Goal: Use online tool/utility: Utilize a website feature to perform a specific function

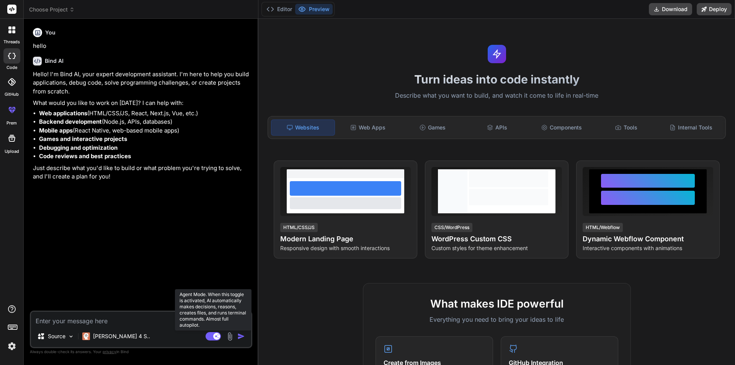
click at [215, 338] on rect at bounding box center [216, 336] width 7 height 7
type textarea "x"
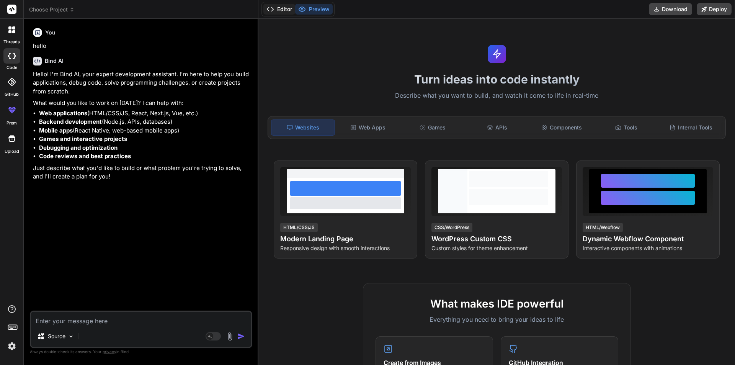
click at [286, 7] on button "Editor" at bounding box center [279, 9] width 32 height 11
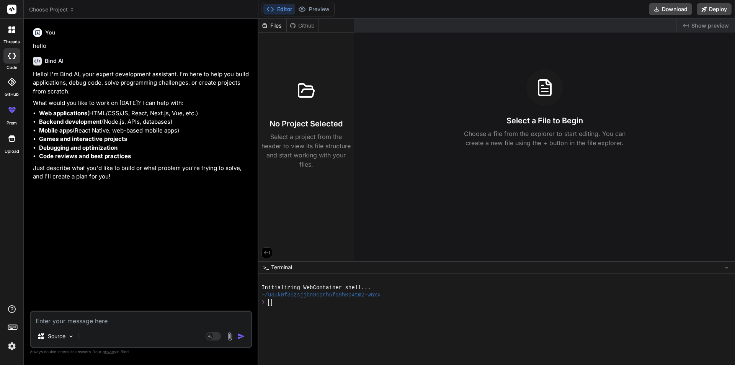
click at [301, 25] on div "Github" at bounding box center [302, 26] width 31 height 8
click at [274, 24] on div "Files" at bounding box center [272, 26] width 28 height 8
click at [281, 8] on button "Editor" at bounding box center [279, 9] width 32 height 11
click at [325, 6] on button "Preview" at bounding box center [314, 9] width 38 height 11
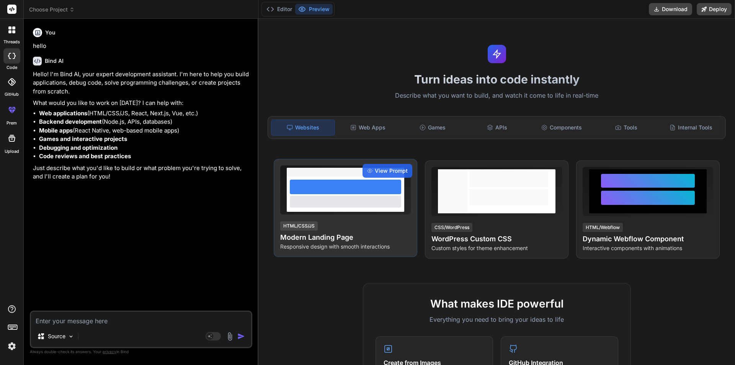
click at [370, 204] on div at bounding box center [345, 201] width 111 height 11
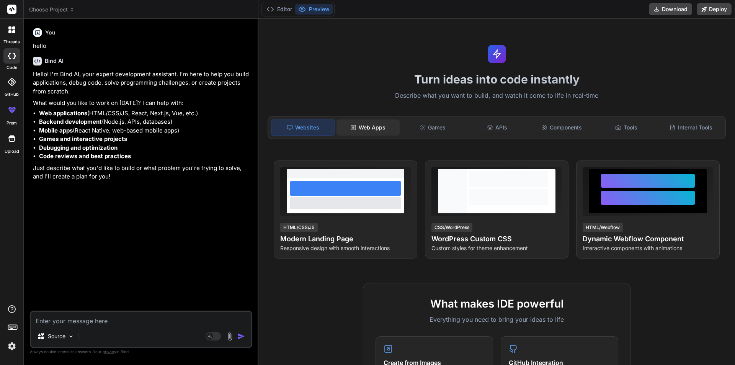
click at [366, 129] on div "Web Apps" at bounding box center [368, 127] width 63 height 16
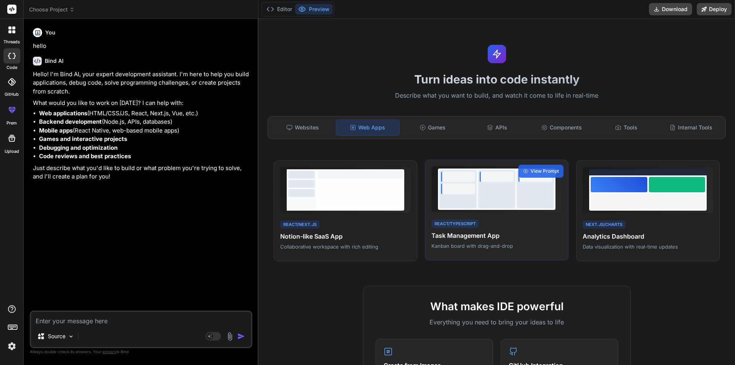
click at [500, 253] on div "React/TypeScript Task Management App Kanban board with drag-and-drop View Prompt" at bounding box center [497, 210] width 144 height 101
click at [522, 220] on div "React/TypeScript Task Management App Kanban board with drag-and-drop" at bounding box center [497, 233] width 131 height 31
click at [537, 170] on span "View Prompt" at bounding box center [545, 171] width 28 height 7
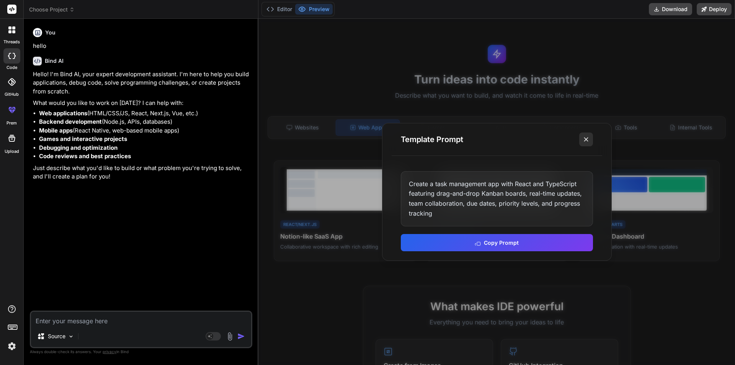
click at [585, 139] on icon at bounding box center [586, 140] width 8 height 8
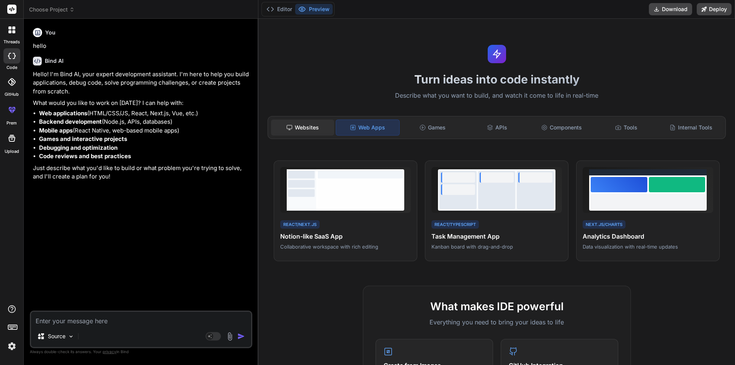
click at [303, 125] on div "Websites" at bounding box center [302, 127] width 63 height 16
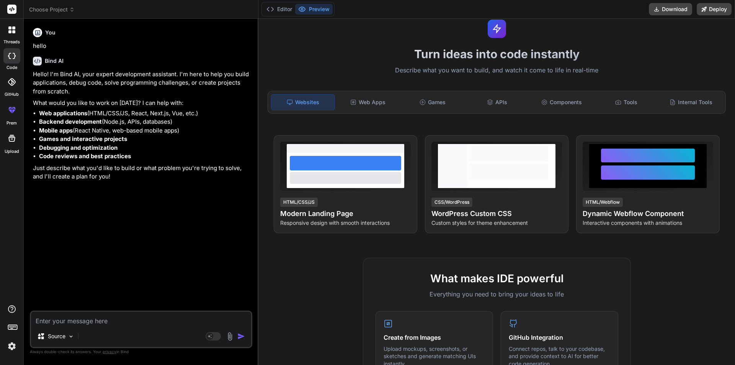
scroll to position [153, 0]
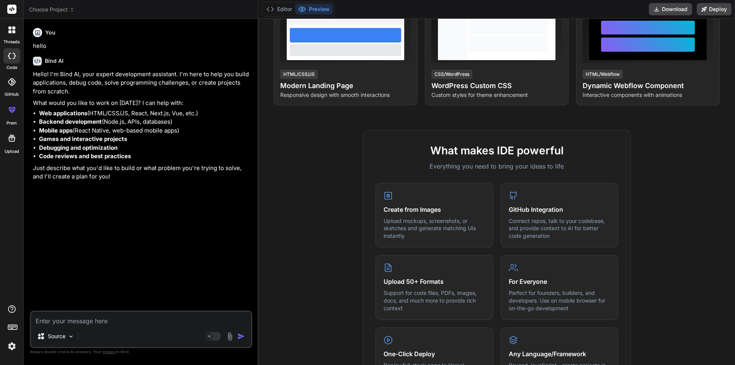
click at [139, 316] on textarea at bounding box center [141, 319] width 220 height 14
paste textarea "lore 0 ipsum dolo (SIT) ametc adipisc elitsed doeiusm Temporinci Utlaboreetd & …"
type textarea "lore 0 ipsum dolo (SIT) ametc adipisc elitsed doeiusm Temporinci Utlaboreetd & …"
type textarea "x"
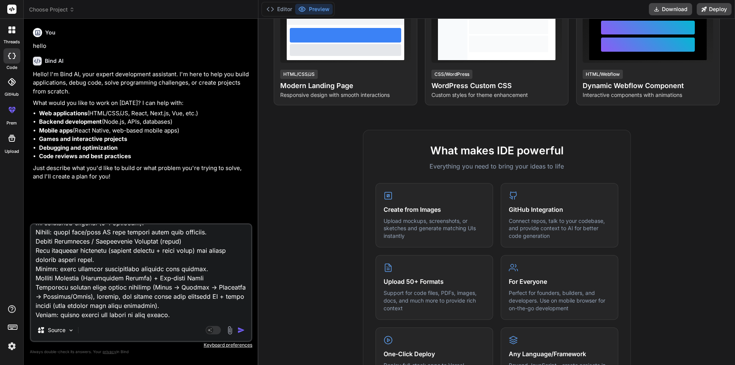
type textarea "lore 0 ipsum dolo (SIT) ametc adipisc elitsed doeiusm Temporinci Utlaboreetd & …"
click at [244, 332] on img "button" at bounding box center [241, 330] width 8 height 8
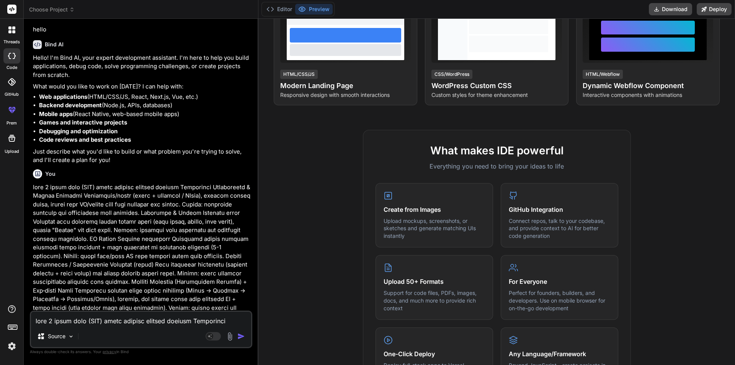
scroll to position [81, 0]
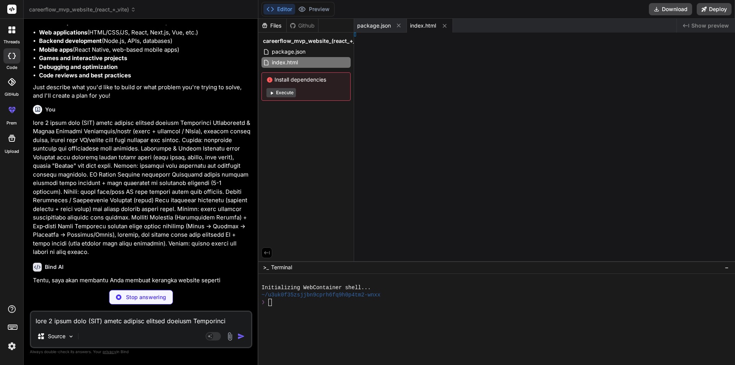
type textarea "x"
type textarea "ode>, )"
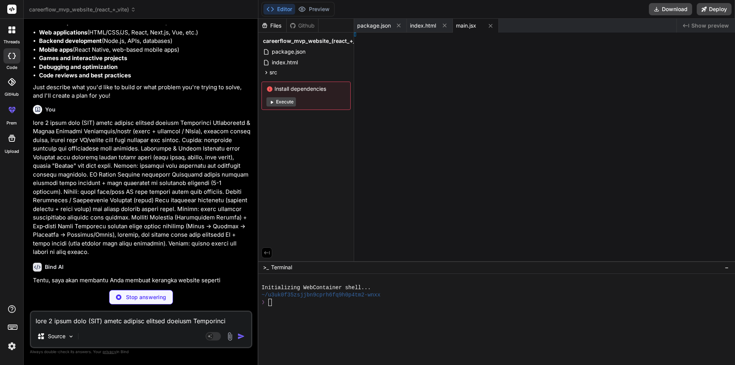
type textarea "x"
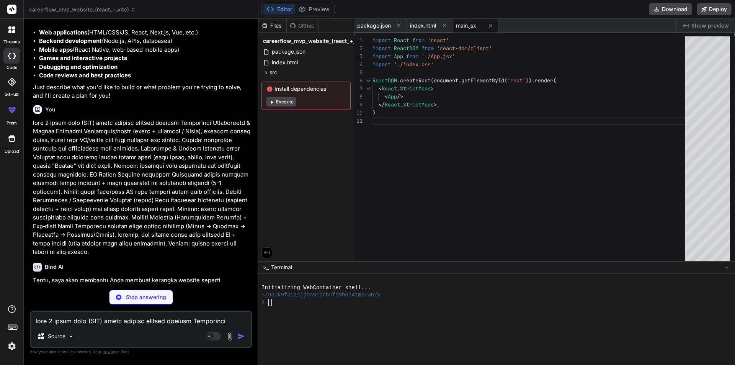
type textarea "x"
type textarea "} .status-Saved { background-color: #007bff; } /* Blue */ .status-Applied { bac…"
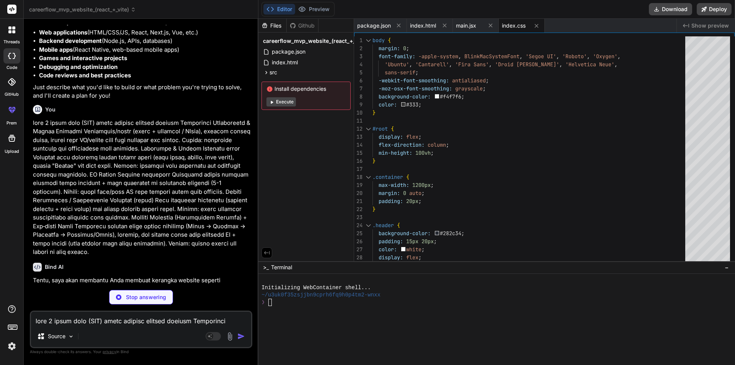
type textarea "x"
type textarea "<Link to="/tracker">Pelacak Aplikasi</Link> <Link to="/profile">Profil</Link> <…"
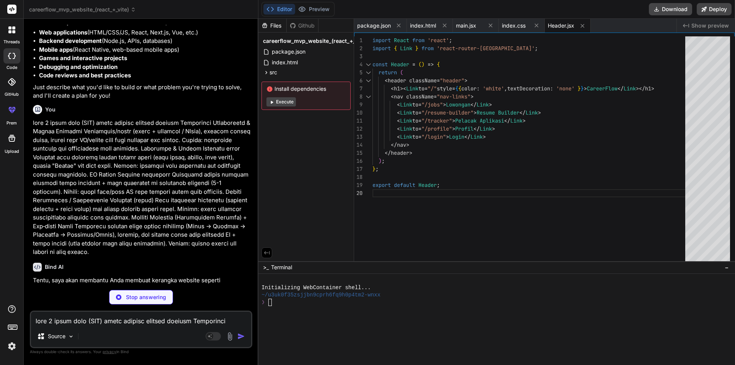
type textarea "x"
type textarea "export default Footer;"
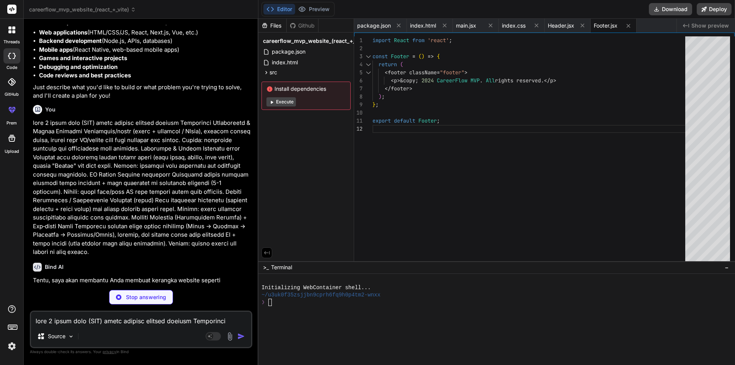
type textarea "x"
type textarea "JavaScript, React, Node.js, Express, MongoDB, SQL, Git, Agile Methodologies ` }…"
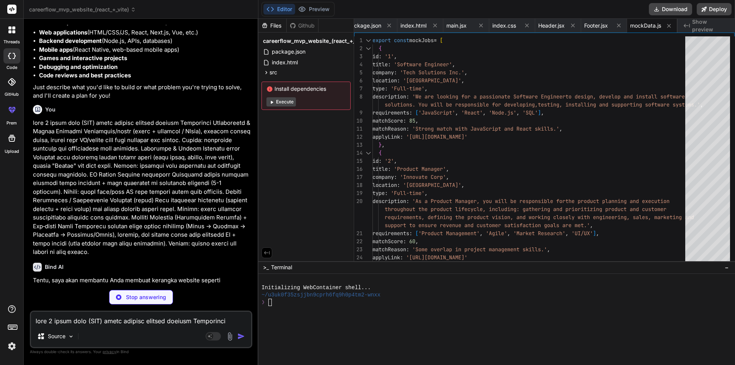
type textarea "x"
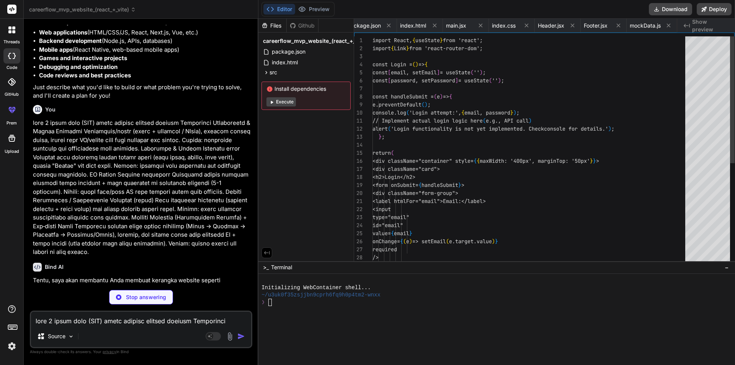
scroll to position [0, 56]
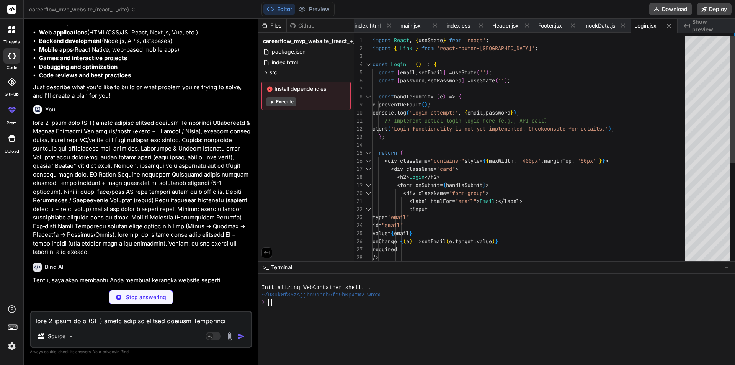
type textarea "x"
type textarea "export default Register;"
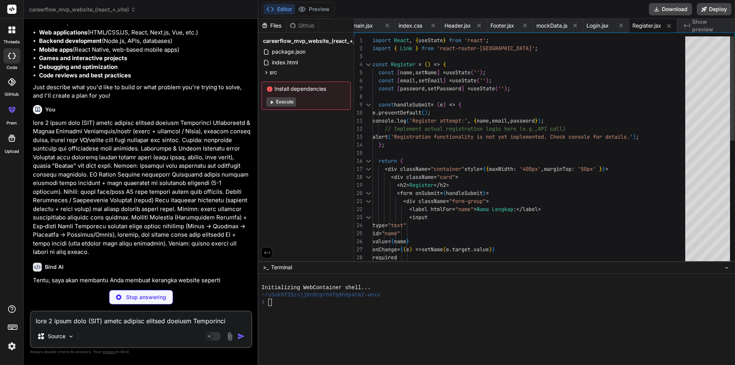
type textarea "x"
type textarea "export default JobList;"
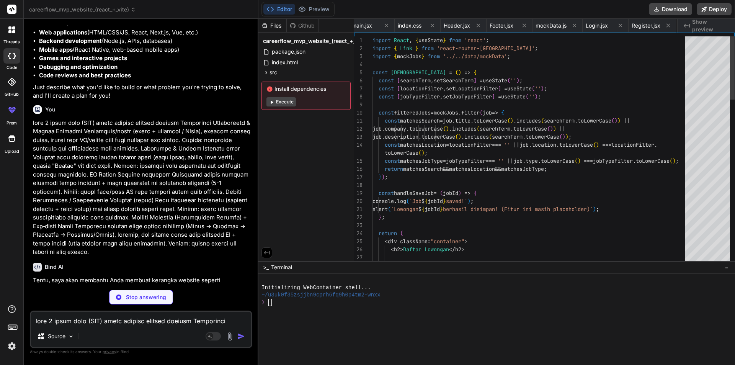
scroll to position [0, 150]
type textarea "x"
type textarea "</button> </div> </div> ); }; export default JobDetail;"
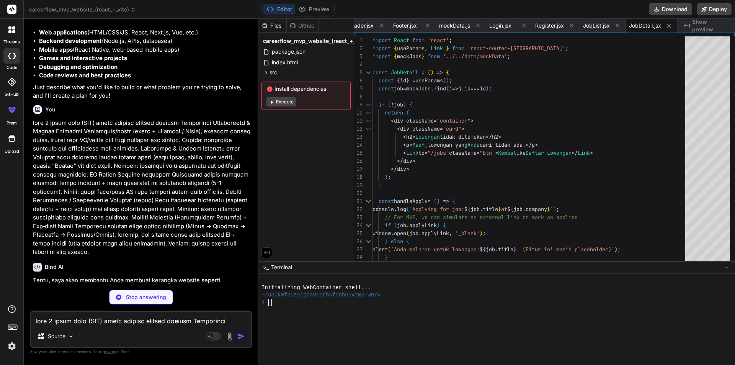
type textarea "x"
type textarea "</div> </div> ); }; export default Profile;"
type textarea "x"
type textarea "export default ResumeBuilder;"
type textarea "x"
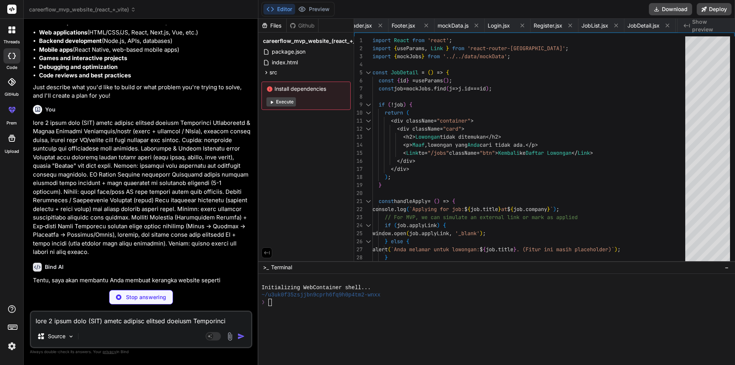
type textarea "); }; export default ApplicationTracker;"
type textarea "x"
type textarea "</Router> ); }; export default App;"
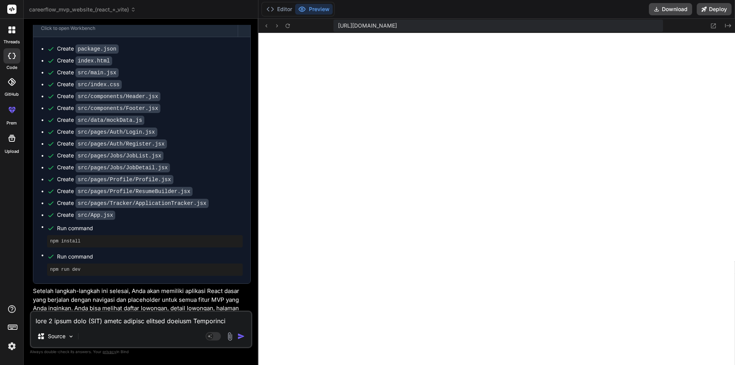
scroll to position [563, 0]
click at [681, 10] on button "Download" at bounding box center [670, 9] width 43 height 12
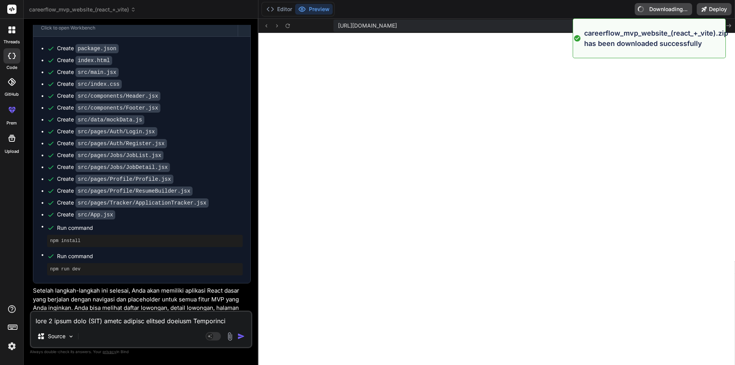
type textarea "x"
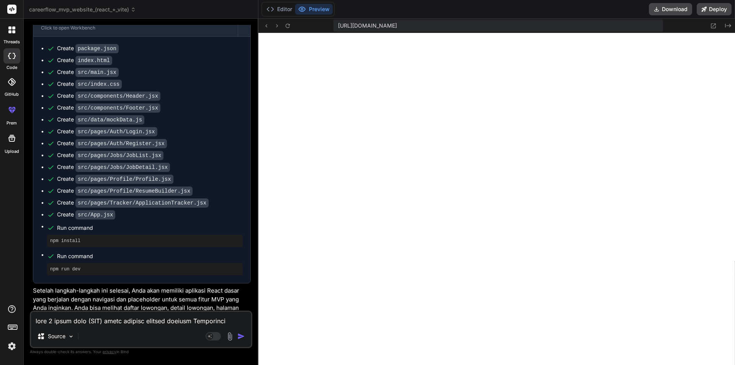
click at [147, 321] on textarea at bounding box center [141, 319] width 220 height 14
type textarea "b"
type textarea "x"
type textarea "bu"
type textarea "x"
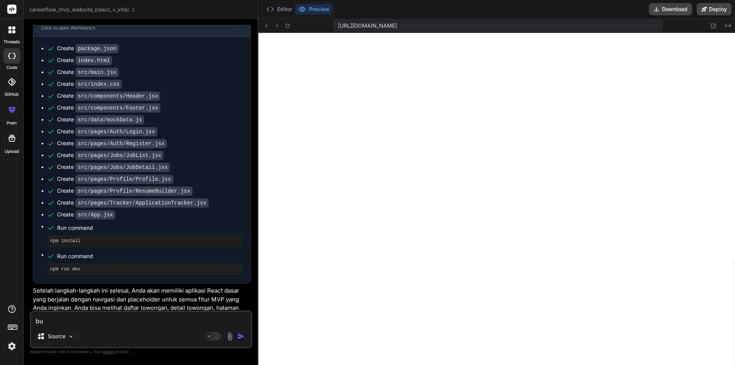
type textarea "bua"
type textarea "x"
type textarea "buat"
type textarea "x"
type textarea "buatk"
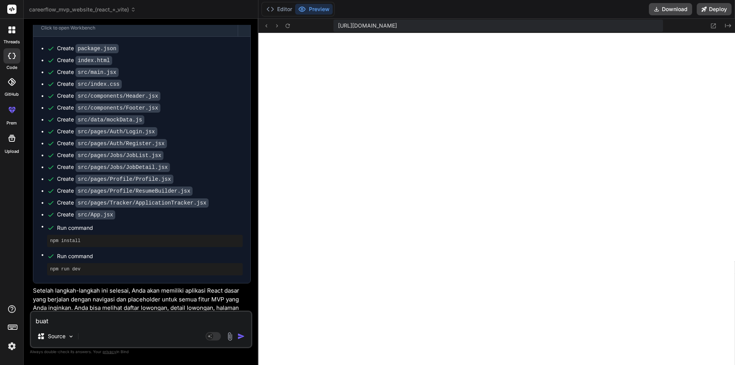
type textarea "x"
type textarea "buatka"
type textarea "x"
type textarea "buatkan"
type textarea "x"
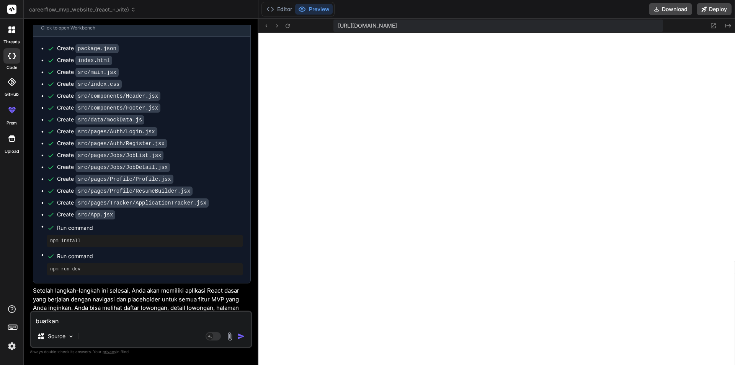
type textarea "buatkan"
type textarea "x"
type textarea "buatkan f"
type textarea "x"
type textarea "buatkan fi"
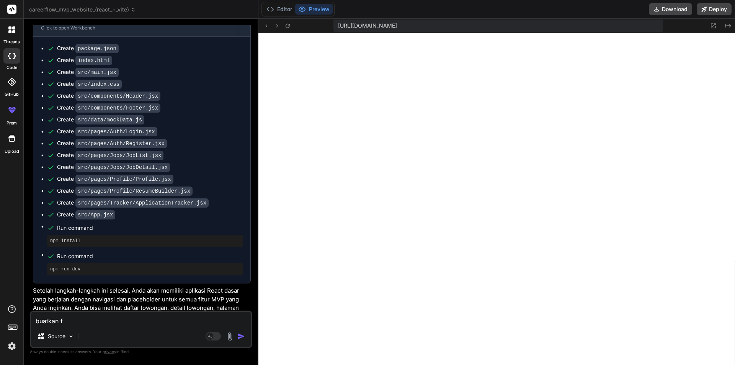
type textarea "x"
type textarea "buatkan fit"
type textarea "x"
type textarea "buatkan fitu"
type textarea "x"
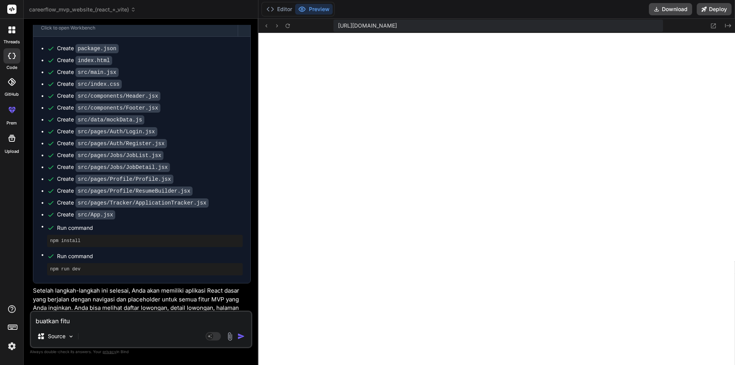
type textarea "buatkan fitur"
type textarea "x"
type textarea "buatkan fitur"
type textarea "x"
type textarea "buatkan fitur r"
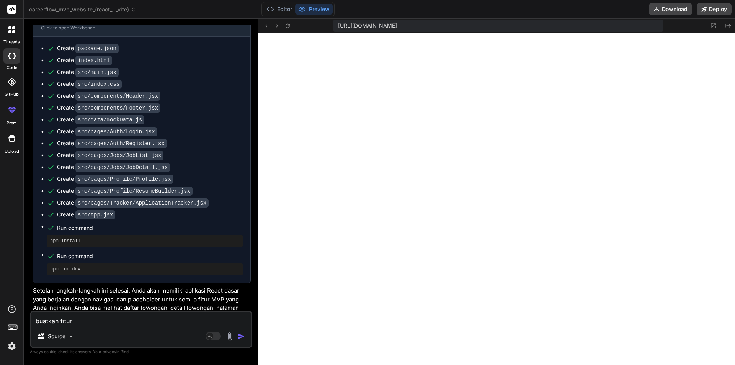
type textarea "x"
type textarea "buatkan fitur re"
type textarea "x"
type textarea "buatkan fitur res"
type textarea "x"
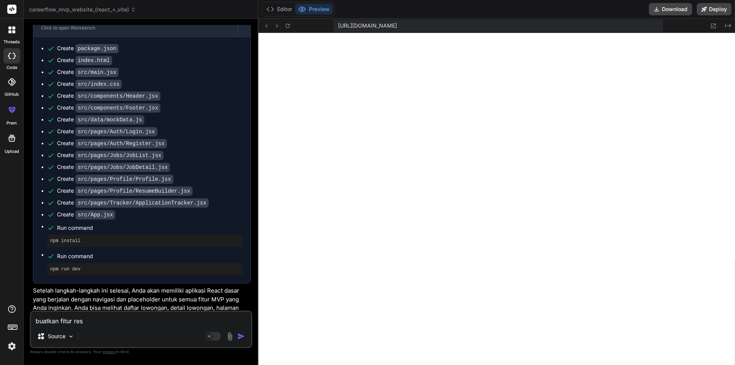
type textarea "buatkan fitur resu"
type textarea "x"
type textarea "buatkan fitur resum"
type textarea "x"
type textarea "buatkan fitur resume"
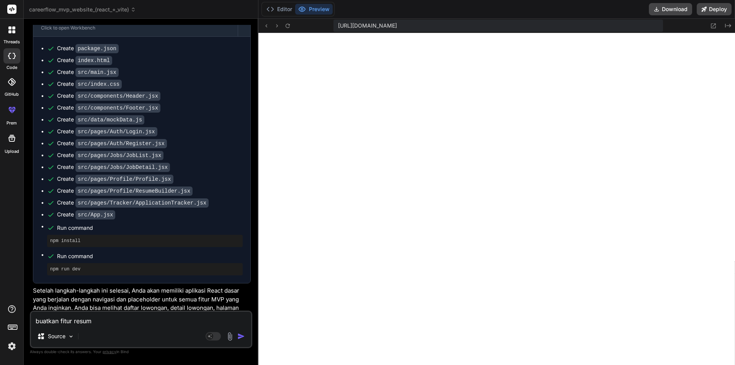
type textarea "x"
type textarea "buatkan fitur resumee"
type textarea "x"
type textarea "buatkan fitur resume"
type textarea "x"
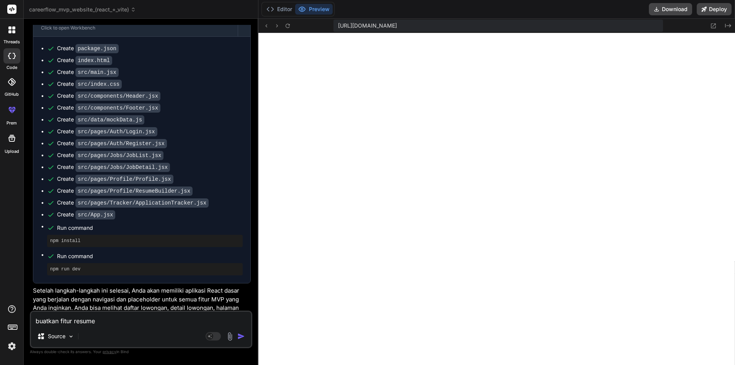
type textarea "buatkan fitur resume="
type textarea "x"
type textarea "buatkan fitur resume"
type textarea "x"
type textarea "buatkan fitur resum"
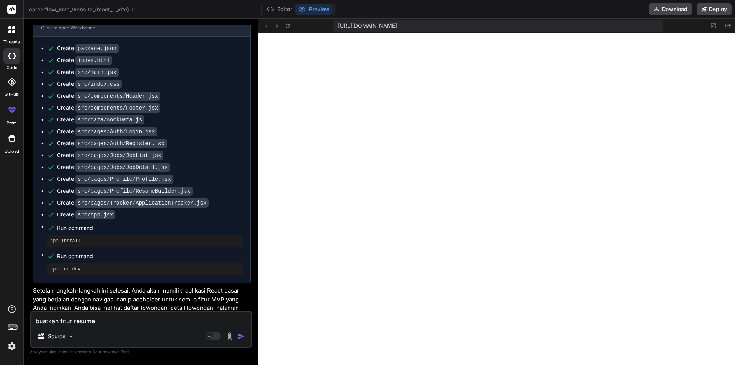
type textarea "x"
type textarea "buatkan fitur resu"
type textarea "x"
type textarea "buatkan fitur res"
type textarea "x"
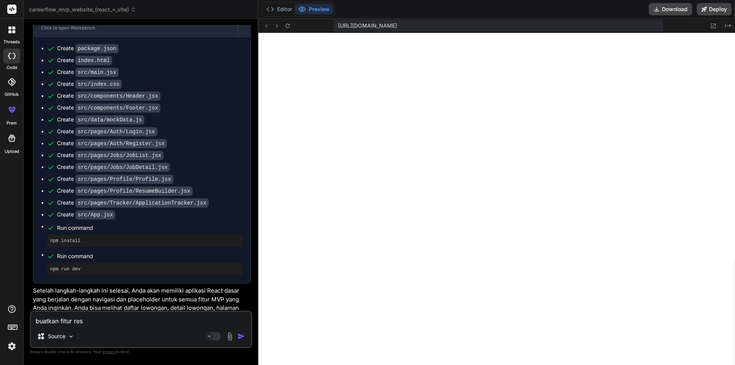
type textarea "buatkan fitur re"
type textarea "x"
type textarea "buatkan fitur r"
type textarea "x"
type textarea "buatkan fitur"
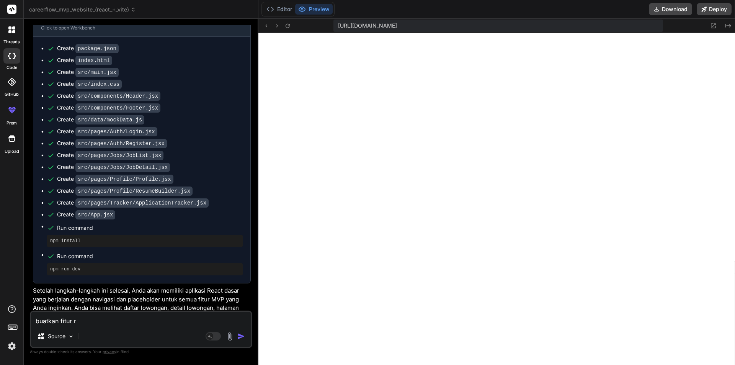
type textarea "x"
type textarea "buatkan fitur"
type textarea "x"
type textarea "buatkan fitu"
type textarea "x"
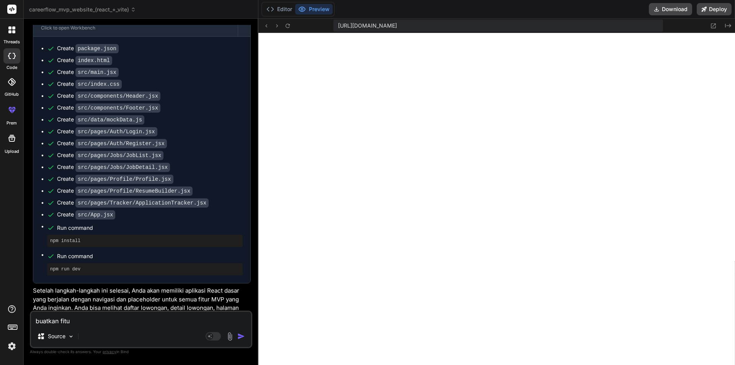
type textarea "buatkan fit"
type textarea "x"
type textarea "buatkan fi"
type textarea "x"
type textarea "buatkan f"
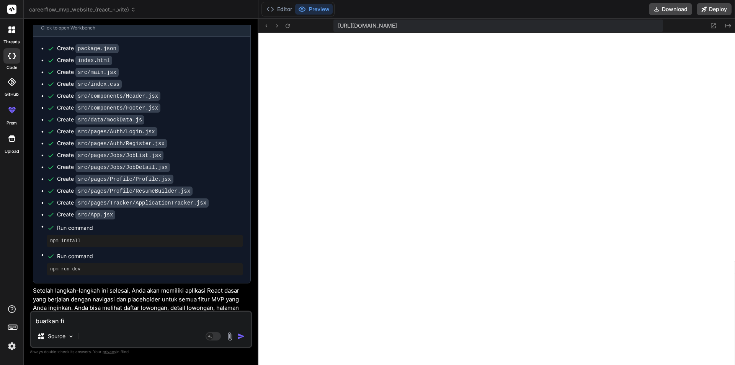
type textarea "x"
type textarea "buatkan"
type textarea "x"
type textarea "buatkan n"
type textarea "x"
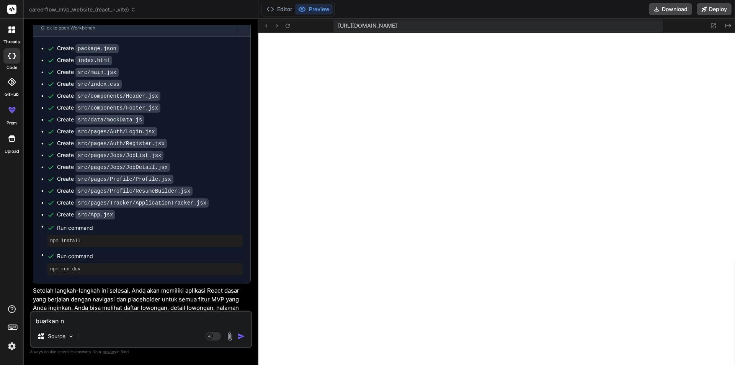
type textarea "buatkan na"
type textarea "x"
type textarea "buatkan nav"
type textarea "x"
type textarea "buatkan navb"
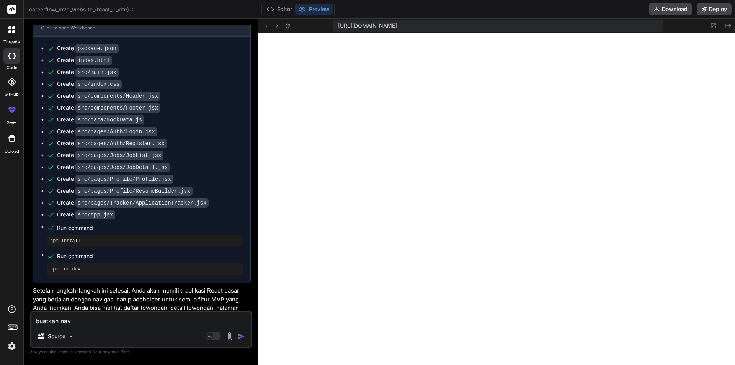
type textarea "x"
type textarea "buatkan navba"
type textarea "x"
type textarea "buatkan navbar"
type textarea "x"
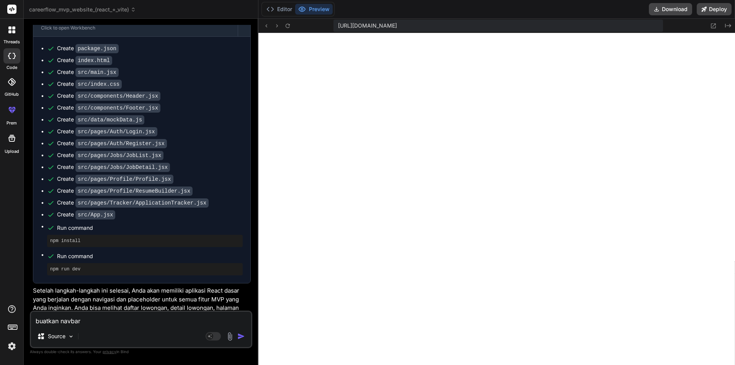
type textarea "buatkan navbar"
type textarea "x"
type textarea "buatkan navbar r"
type textarea "x"
type textarea "buatkan navbar re"
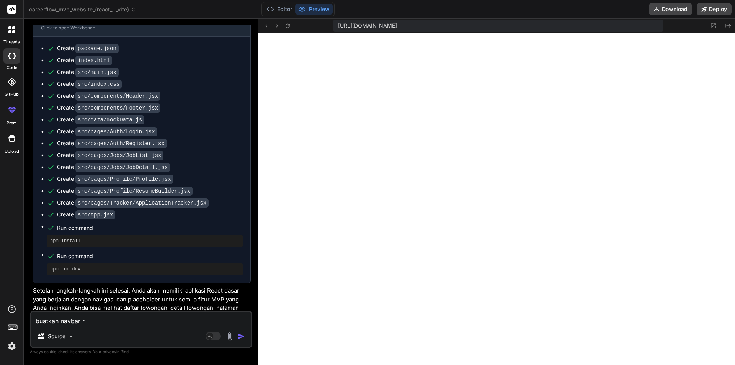
type textarea "x"
type textarea "buatkan navbar res"
type textarea "x"
type textarea "buatkan navbar resu"
type textarea "x"
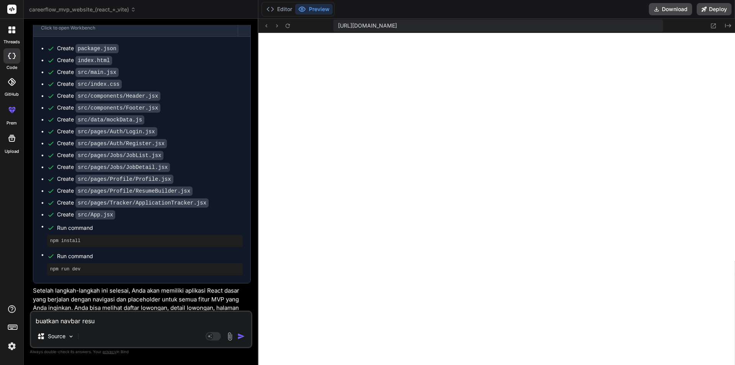
type textarea "buatkan navbar resum"
type textarea "x"
type textarea "buatkan navbar resume"
type textarea "x"
type textarea "buatkan navbar resume"
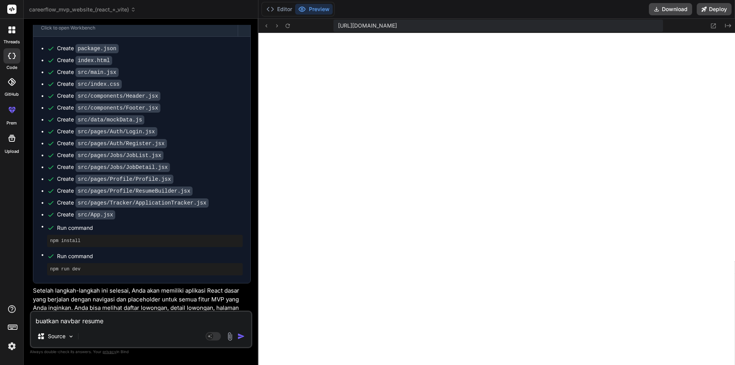
type textarea "x"
type textarea "buatkan navbar resume m"
type textarea "x"
type textarea "buatkan navbar resume me"
type textarea "x"
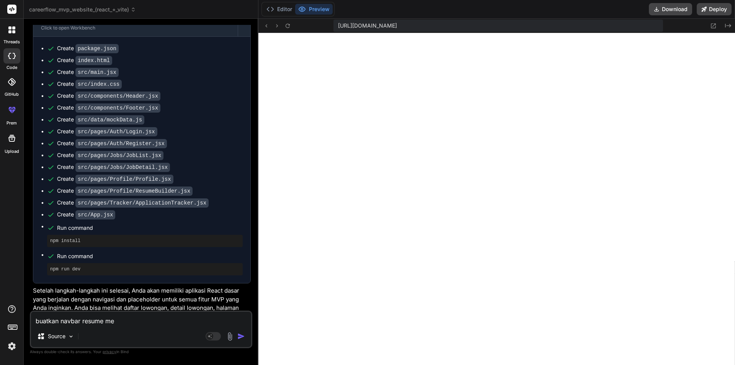
type textarea "buatkan navbar resume men"
type textarea "x"
type textarea "buatkan navbar resume meng"
type textarea "x"
type textarea "buatkan navbar resume mengg"
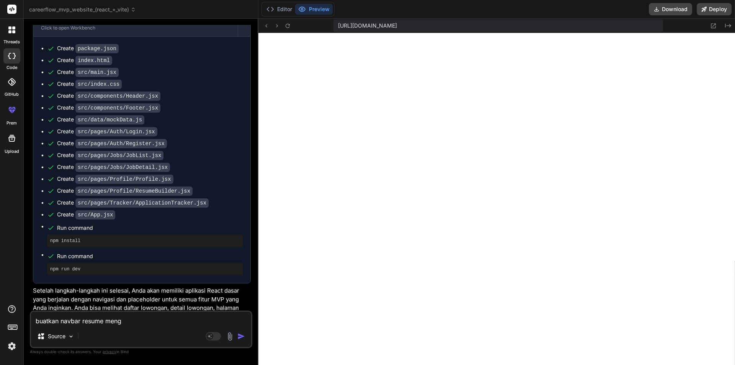
type textarea "x"
type textarea "buatkan navbar resume menggu"
type textarea "x"
type textarea "buatkan navbar resume menggun"
type textarea "x"
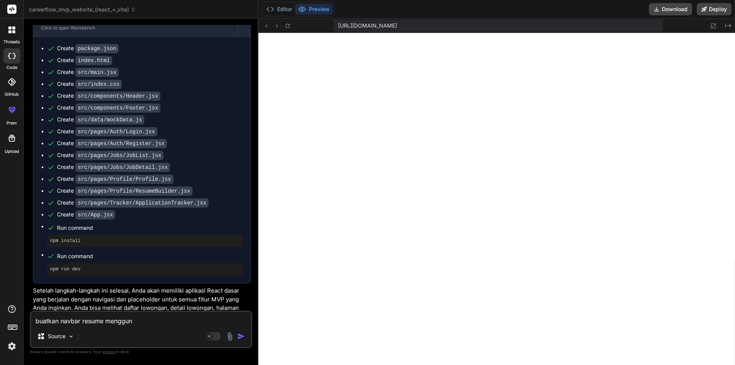
type textarea "buatkan navbar resume mengguna"
type textarea "x"
type textarea "buatkan navbar resume menggunak"
type textarea "x"
type textarea "buatkan navbar resume menggunaka"
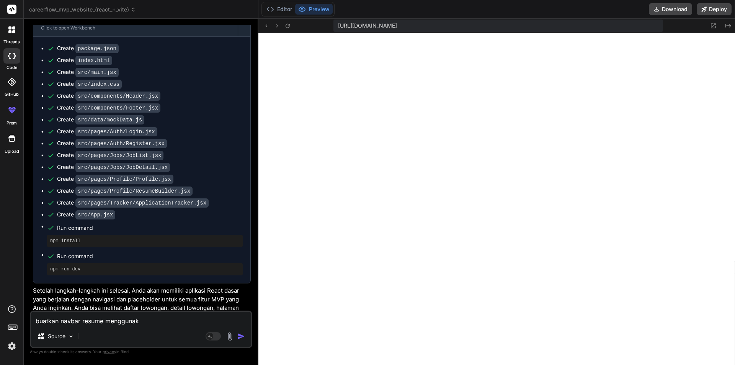
type textarea "x"
type textarea "buatkan navbar resume menggunakan"
type textarea "x"
type textarea "buatkan navbar resume menggunakan"
type textarea "x"
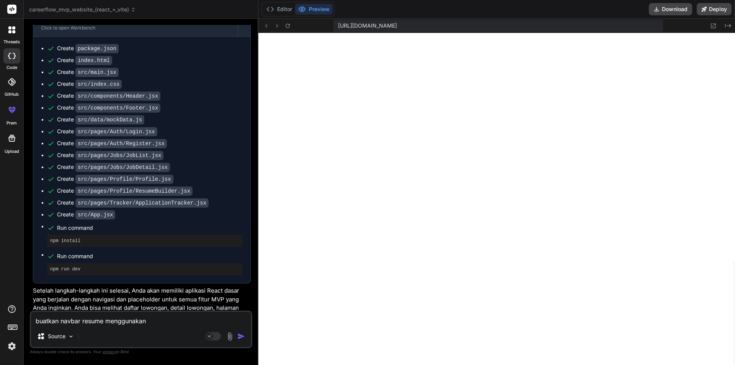
type textarea "buatkan navbar resume menggunakan A"
type textarea "x"
type textarea "buatkan navbar resume menggunakan AP"
type textarea "x"
type textarea "buatkan navbar resume menggunakan APIU"
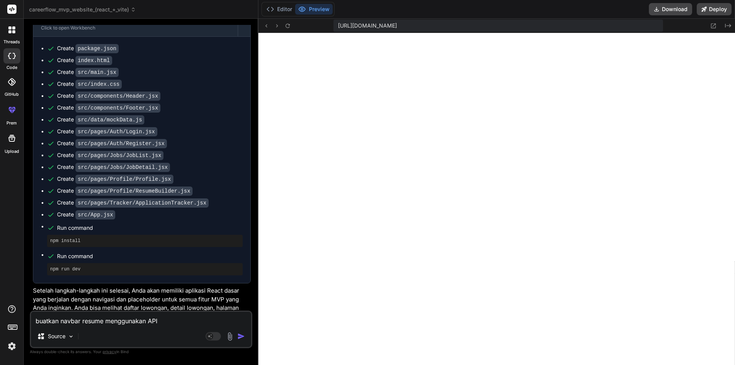
type textarea "x"
type textarea "buatkan navbar resume menggunakan APIU"
type textarea "x"
type textarea "buatkan navbar resume menggunakan APIU"
type textarea "x"
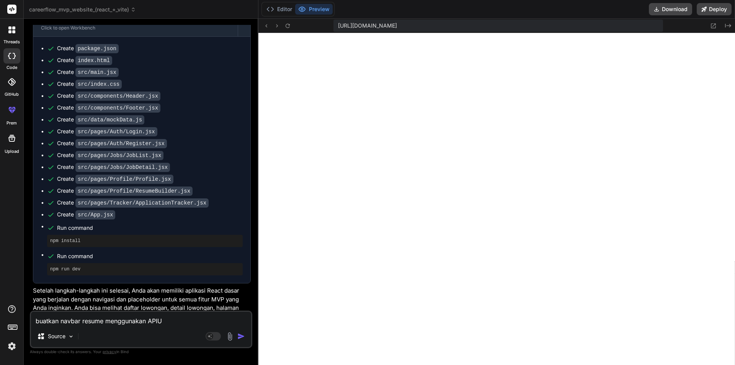
type textarea "buatkan navbar resume menggunakan API"
type textarea "x"
type textarea "buatkan navbar resume menggunakan API"
type textarea "x"
type textarea "buatkan navbar resume menggunakan API o"
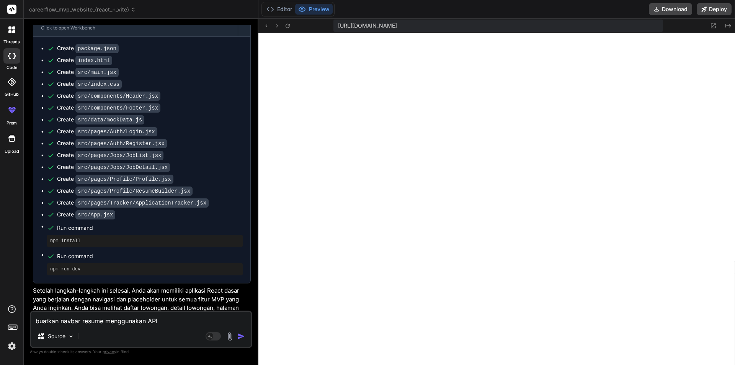
type textarea "x"
type textarea "buatkan navbar resume menggunakan API op"
type textarea "x"
type textarea "buatkan navbar resume menggunakan API ope"
type textarea "x"
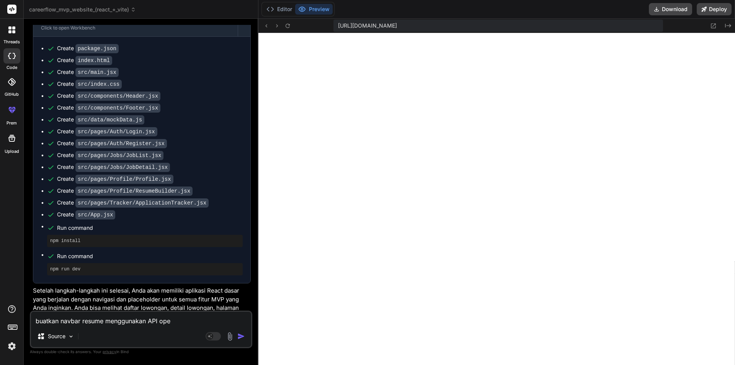
type textarea "buatkan navbar resume menggunakan API open"
type textarea "x"
type textarea "buatkan navbar resume menggunakan API open"
type textarea "x"
type textarea "buatkan navbar resume menggunakan API open"
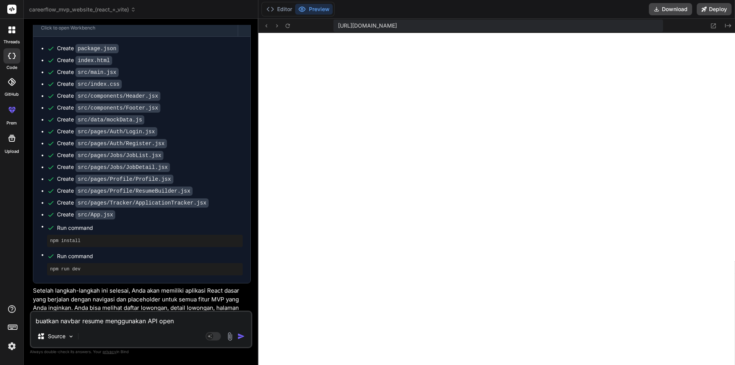
type textarea "x"
type textarea "buatkan navbar resume menggunakan API ope"
type textarea "x"
type textarea "buatkan navbar resume menggunakan API op"
type textarea "x"
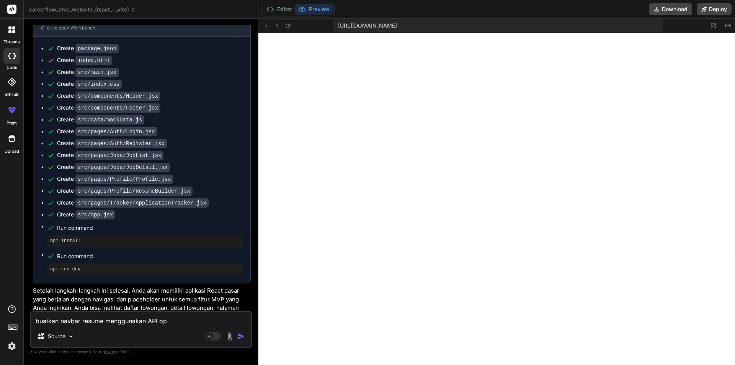
type textarea "buatkan navbar resume menggunakan API o"
type textarea "x"
type textarea "buatkan navbar resume menggunakan API"
type textarea "x"
type textarea "buatkan navbar resume menggunakan API O"
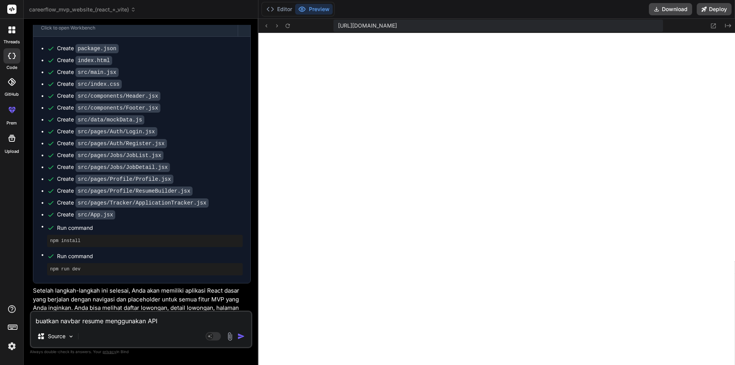
type textarea "x"
type textarea "buatkan navbar resume menggunakan API OP"
type textarea "x"
type textarea "buatkan navbar resume menggunakan API OPE"
type textarea "x"
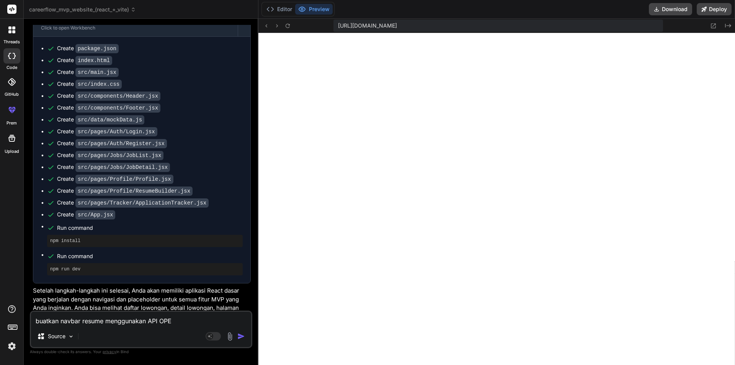
type textarea "buatkan navbar resume menggunakan API OPEN"
type textarea "x"
type textarea "buatkan navbar resume menggunakan API OPEN"
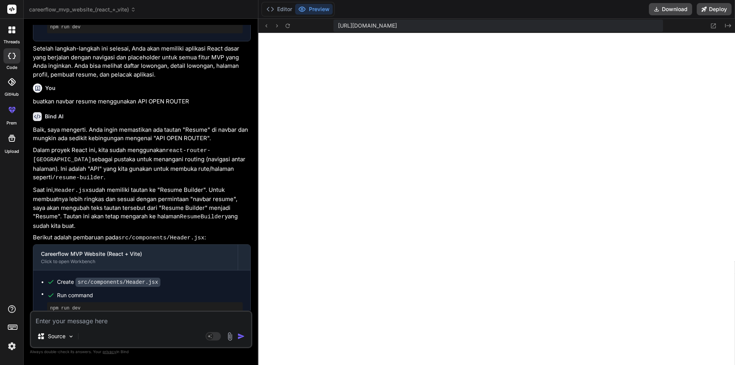
scroll to position [831, 0]
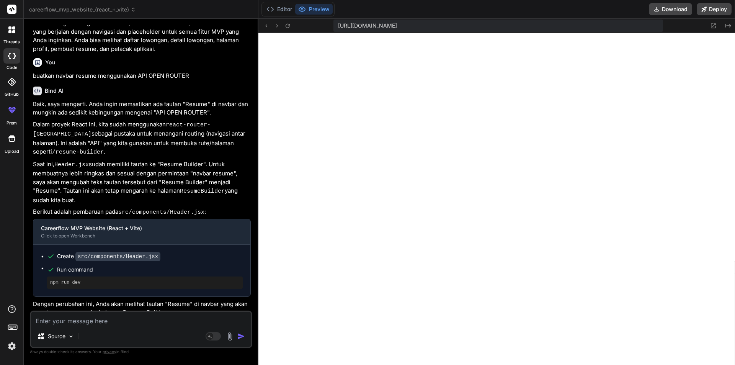
click at [164, 325] on textarea at bounding box center [141, 319] width 220 height 14
click at [120, 333] on div "Source" at bounding box center [141, 338] width 220 height 18
click at [137, 327] on div "Source Agent Mode. When this toggle is activated, AI automatically makes decisi…" at bounding box center [141, 330] width 222 height 38
click at [147, 317] on textarea at bounding box center [141, 319] width 220 height 14
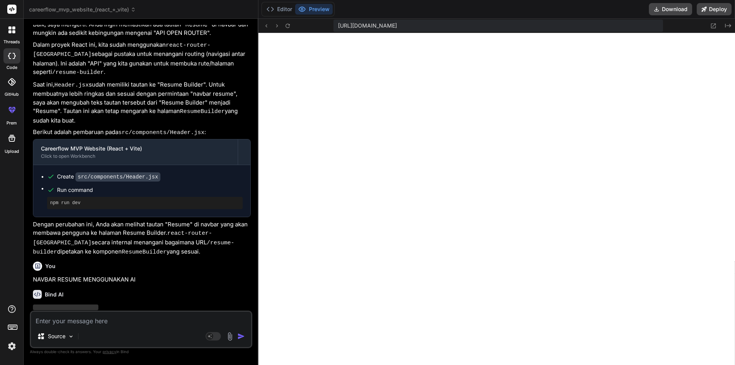
scroll to position [910, 0]
click at [123, 258] on div "You NAVBAR RESUME MENGGUNAKAN AI" at bounding box center [142, 271] width 218 height 26
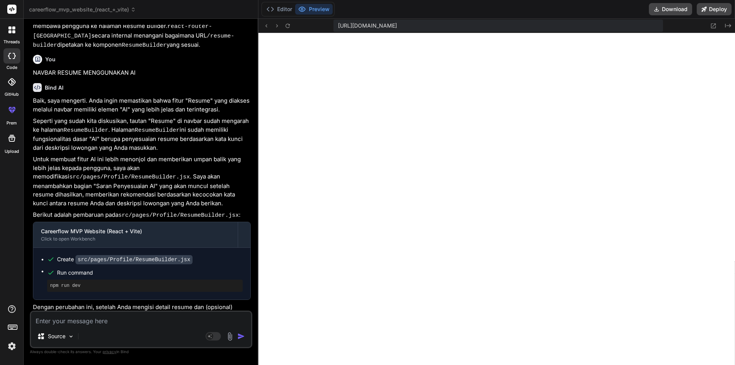
scroll to position [1124, 0]
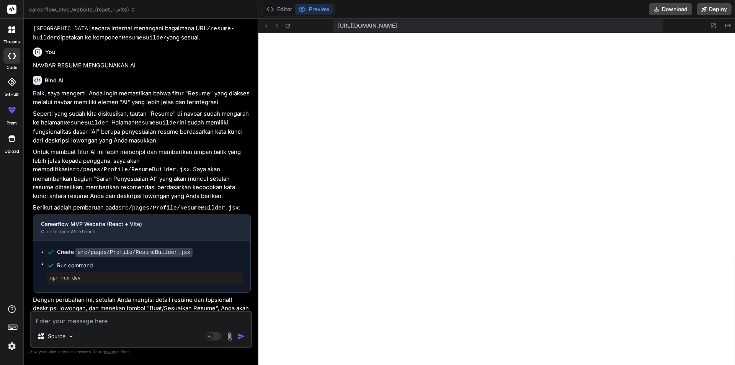
click at [192, 119] on div "Baik, saya mengerti. Anda ingin memastikan bahwa fitur "Resume" yang diakses me…" at bounding box center [142, 213] width 218 height 249
